Goal: Information Seeking & Learning: Learn about a topic

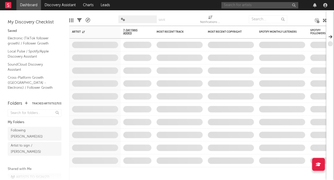
click at [272, 7] on input "text" at bounding box center [260, 5] width 77 height 6
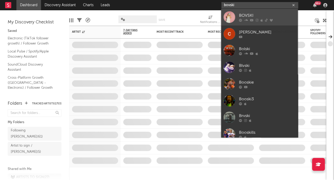
type input "bovski"
click at [245, 14] on div "BOVSKI" at bounding box center [267, 15] width 56 height 6
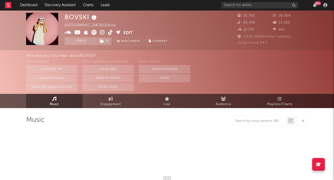
select select "6m"
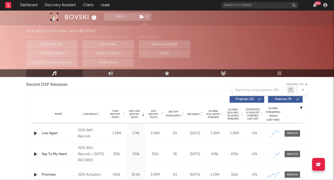
click at [45, 38] on div "With Sodatone" at bounding box center [51, 37] width 51 height 6
click at [51, 45] on button "Sodatone App" at bounding box center [51, 44] width 51 height 8
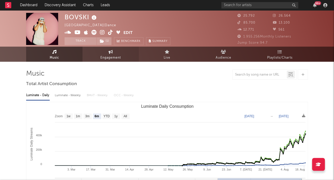
scroll to position [-1, 0]
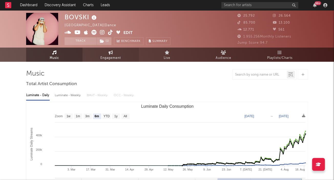
click at [126, 53] on link "Engagement" at bounding box center [111, 54] width 56 height 14
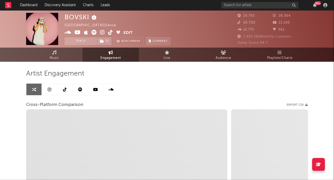
select select "1w"
select select "1m"
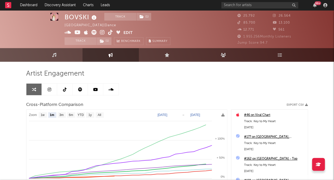
scroll to position [2, 0]
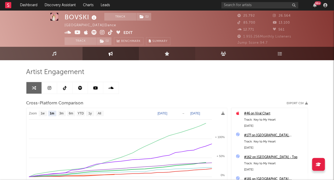
click at [178, 55] on link "Live" at bounding box center [167, 53] width 56 height 13
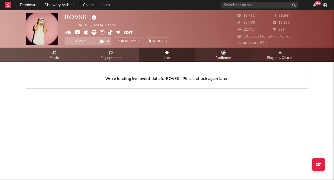
click at [226, 59] on span "Audience" at bounding box center [224, 58] width 16 height 6
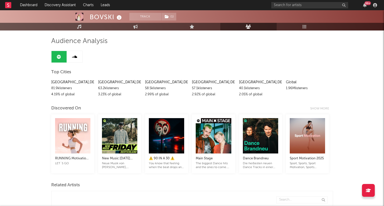
scroll to position [33, 0]
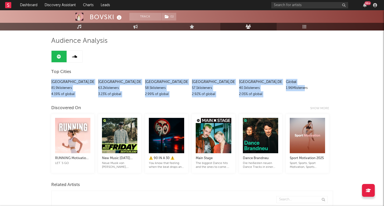
drag, startPoint x: 45, startPoint y: 82, endPoint x: 304, endPoint y: 86, distance: 259.6
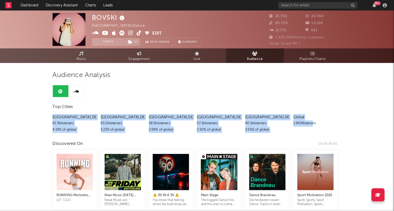
scroll to position [0, 0]
